Goal: Task Accomplishment & Management: Manage account settings

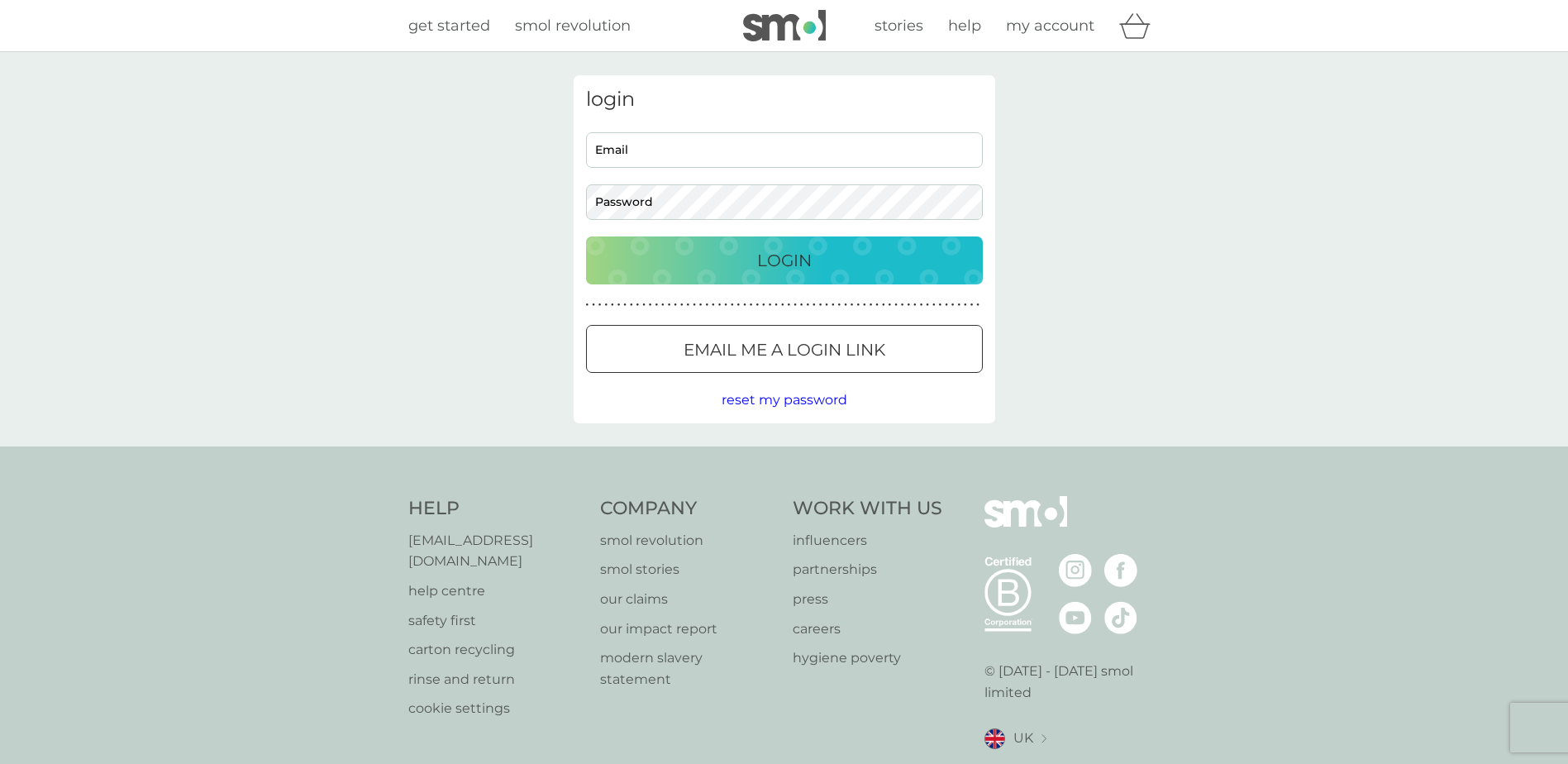
type input "debbymoss410@btinternet.com"
click at [827, 262] on div "Login" at bounding box center [784, 260] width 363 height 26
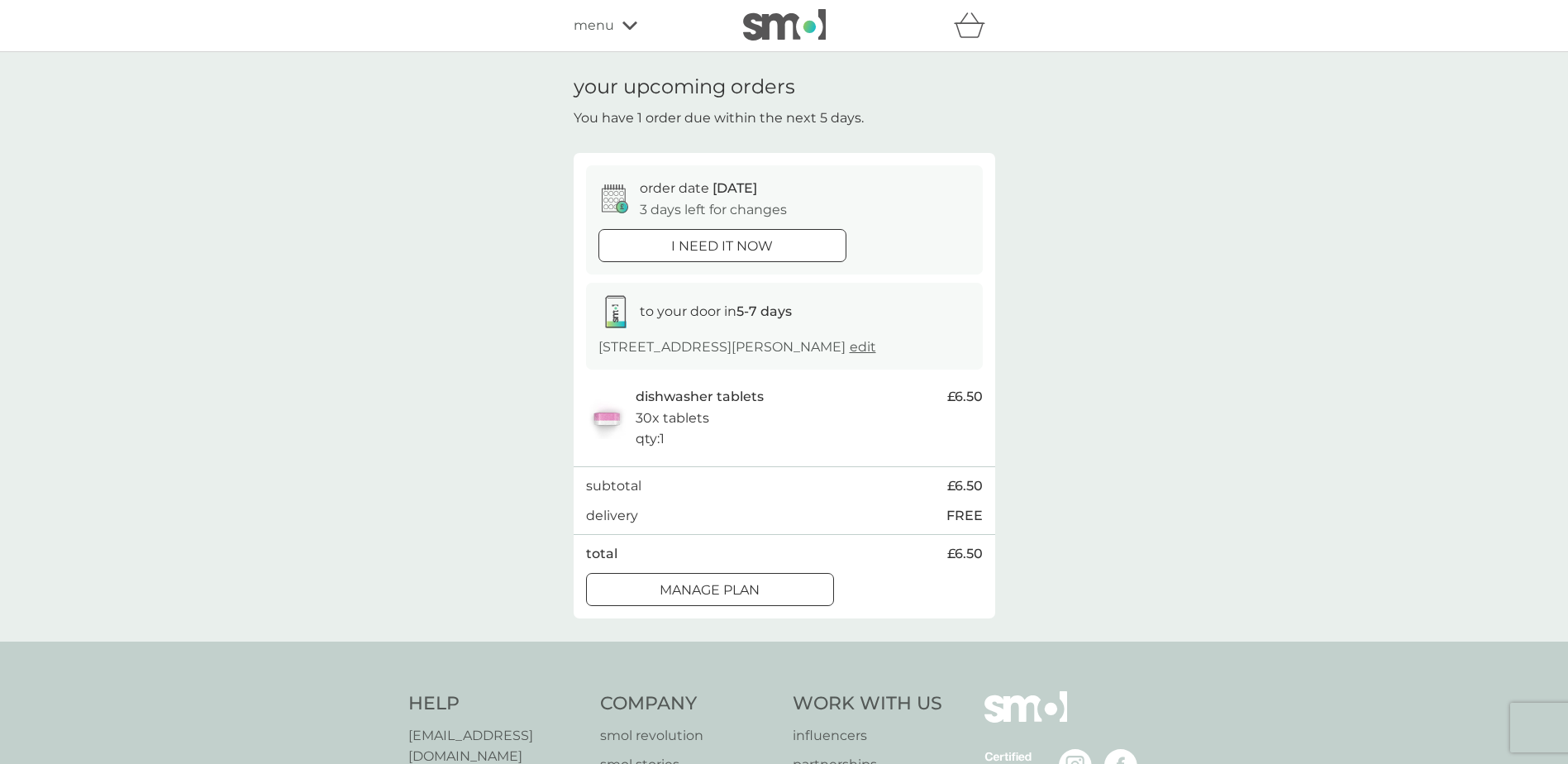
click at [661, 596] on p "Manage plan" at bounding box center [709, 590] width 100 height 21
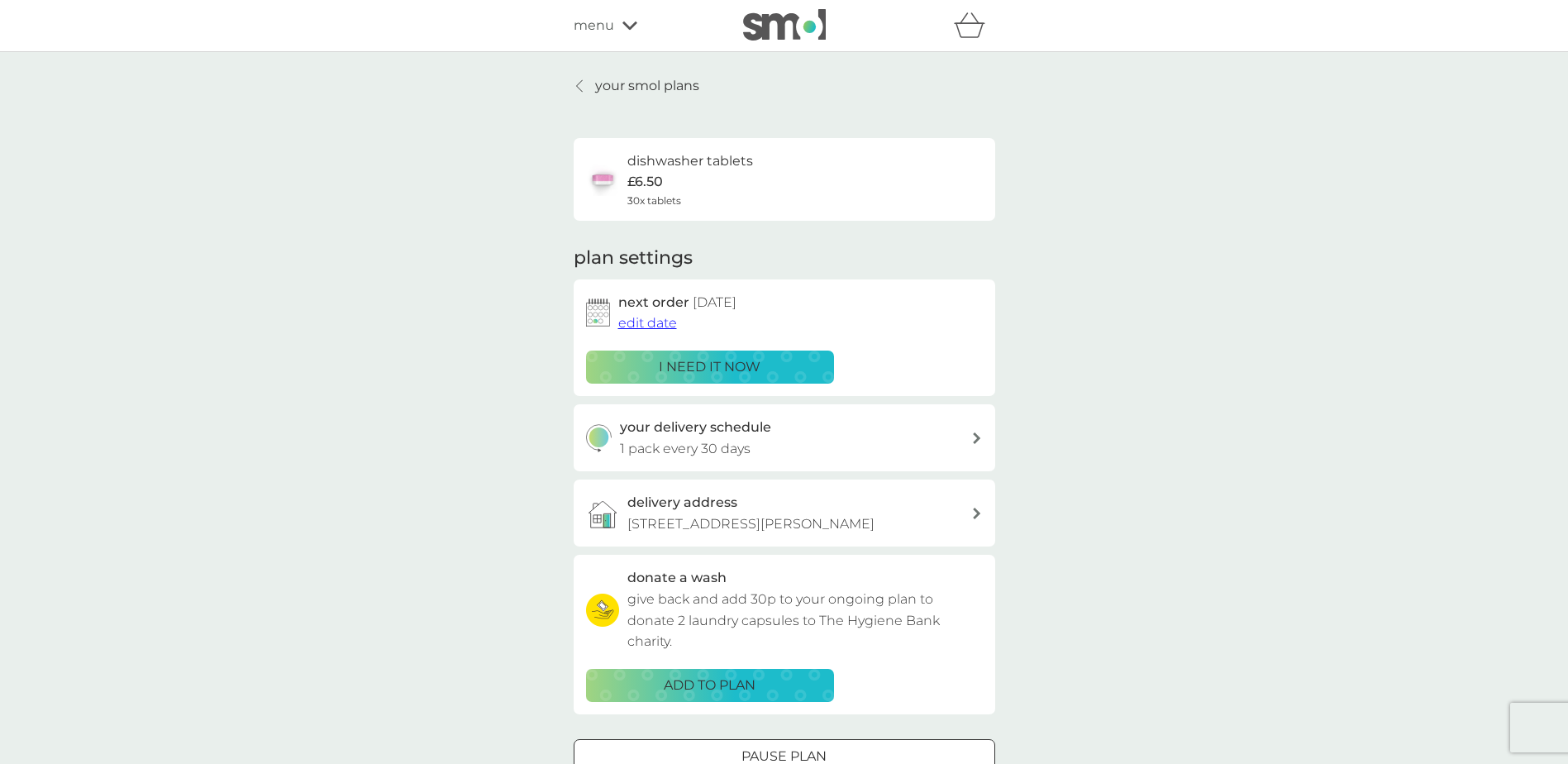
click at [648, 326] on span "edit date" at bounding box center [648, 323] width 59 height 15
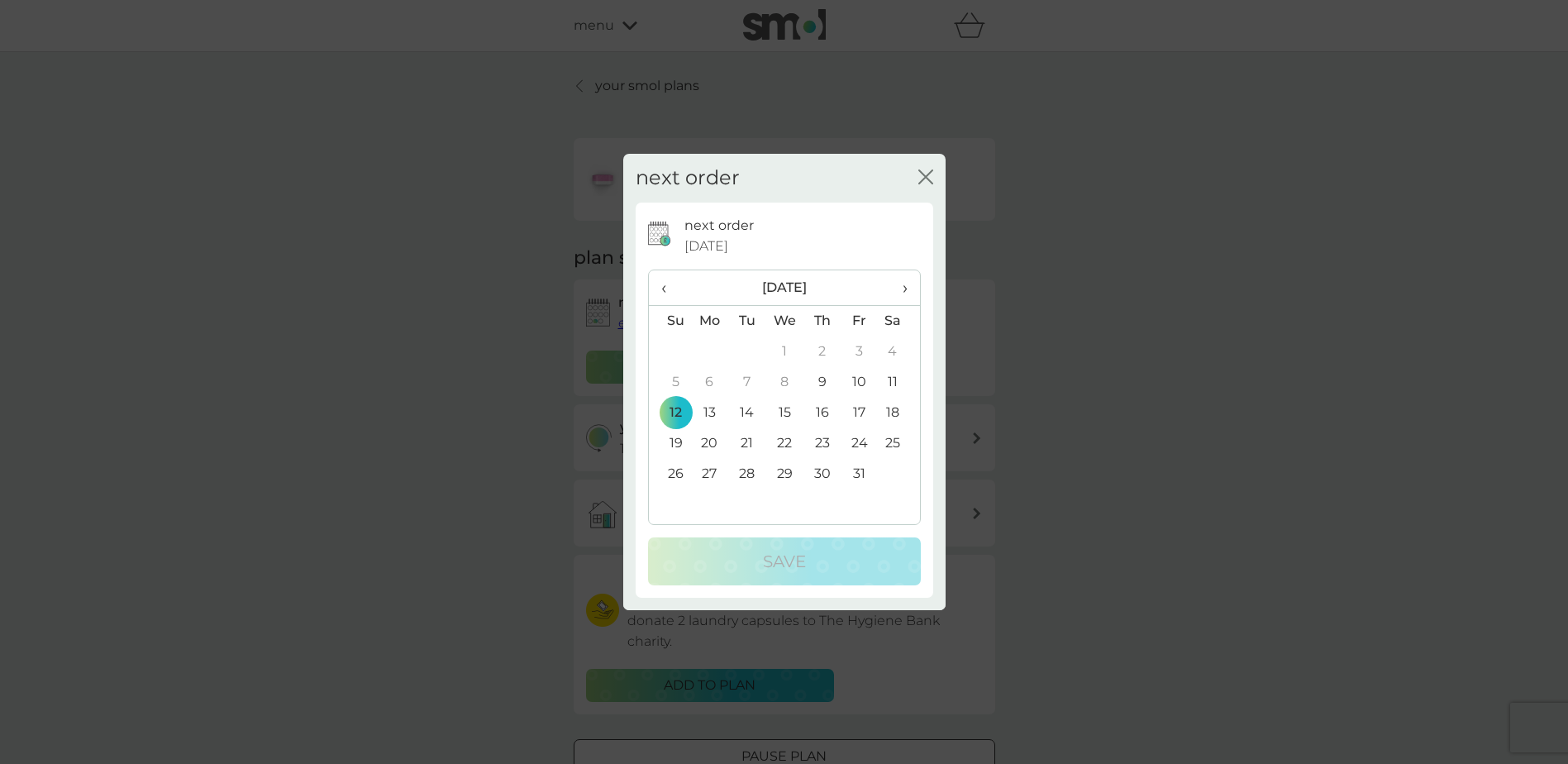
click at [910, 285] on th "›" at bounding box center [898, 288] width 42 height 36
click at [678, 444] on td "16" at bounding box center [670, 444] width 43 height 31
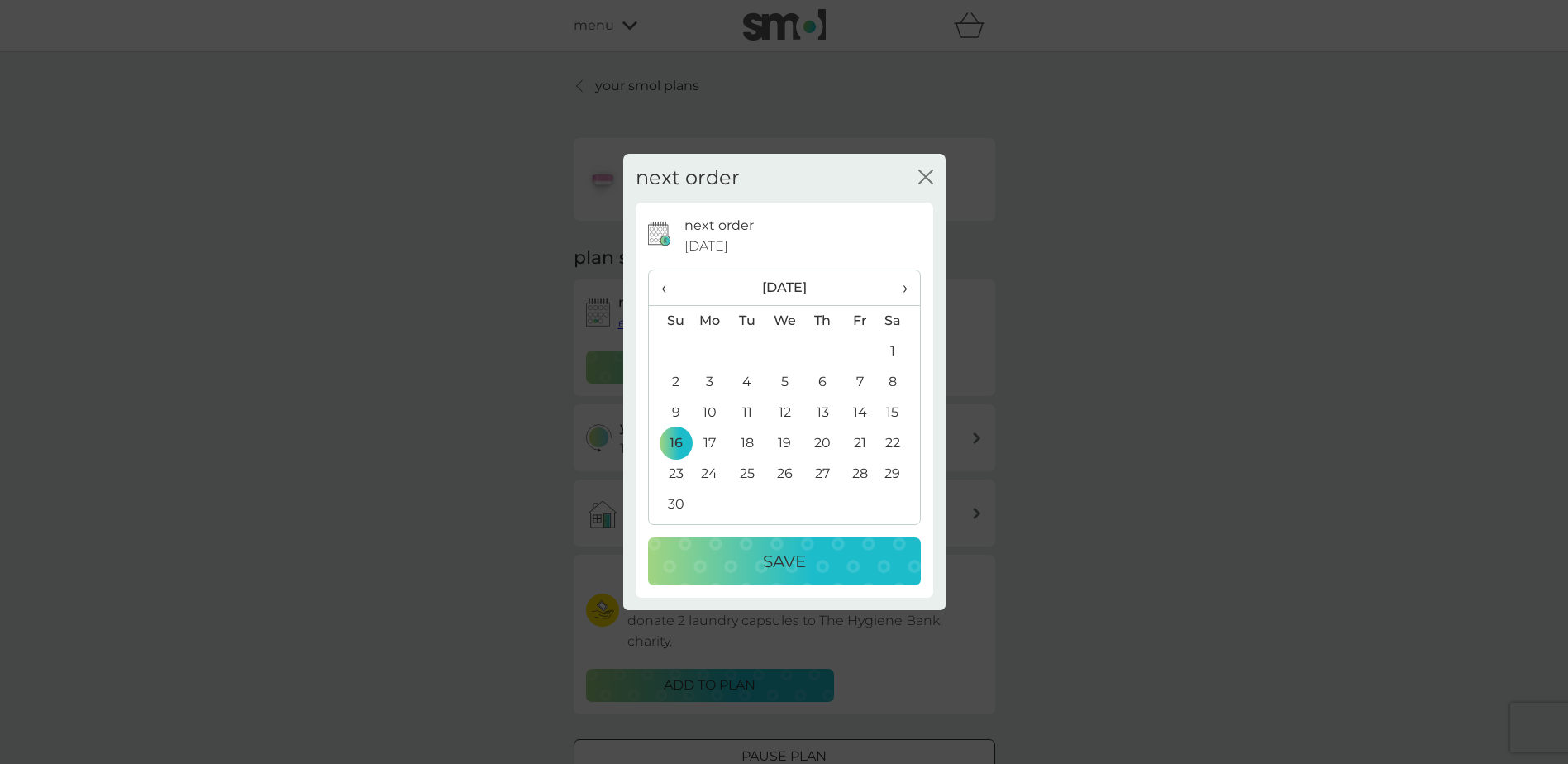
click at [747, 553] on div "Save" at bounding box center [784, 561] width 240 height 26
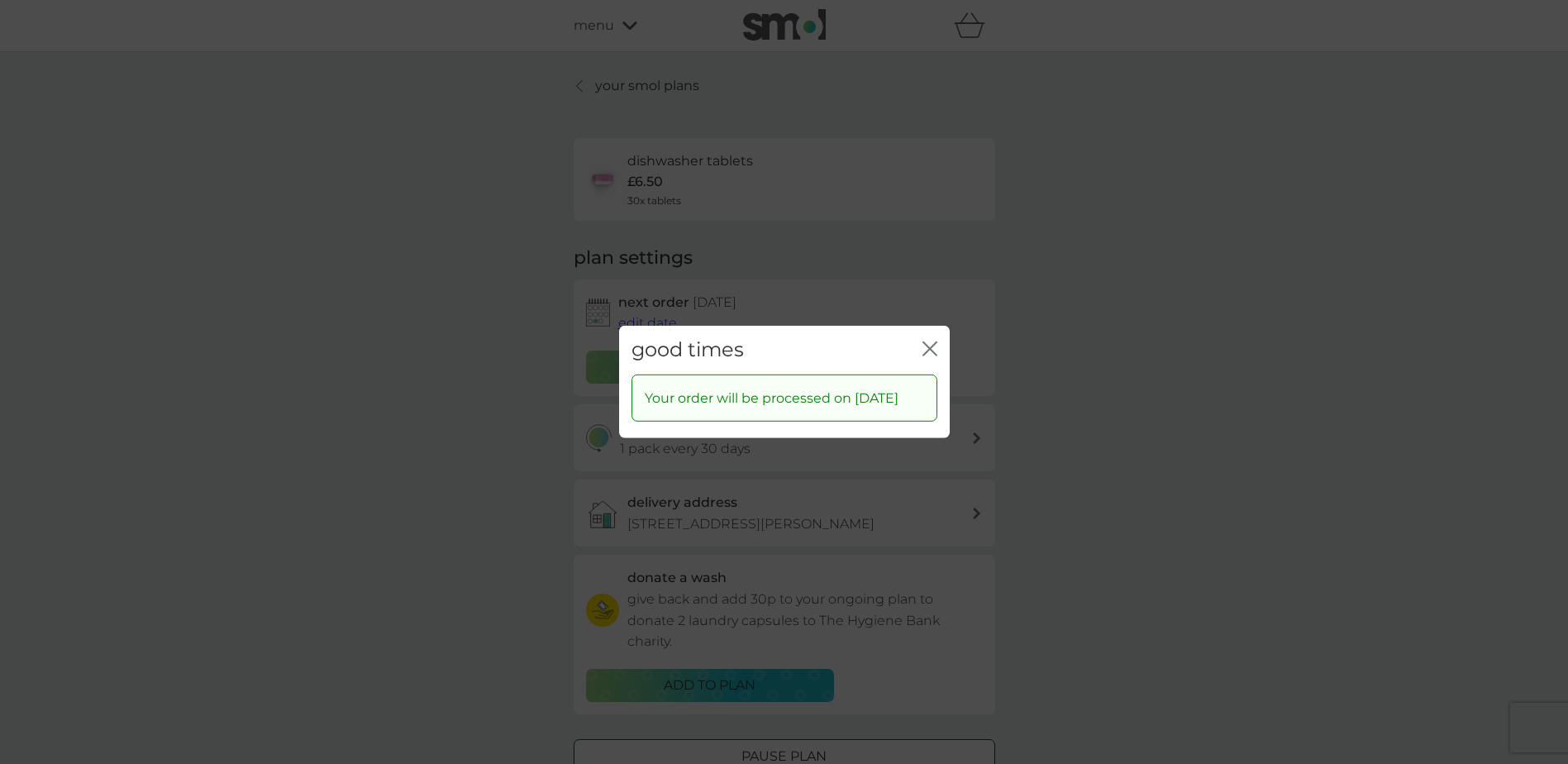
click at [931, 342] on icon "close" at bounding box center [933, 349] width 7 height 14
